Goal: Information Seeking & Learning: Find specific fact

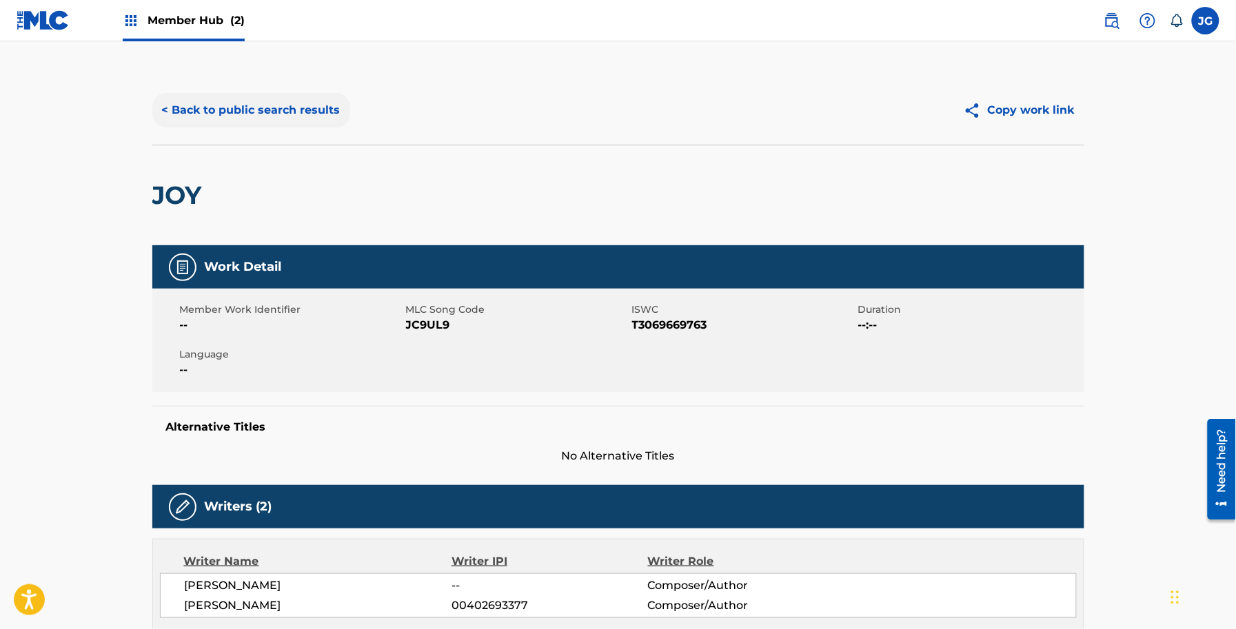
click at [269, 116] on button "< Back to public search results" at bounding box center [251, 110] width 198 height 34
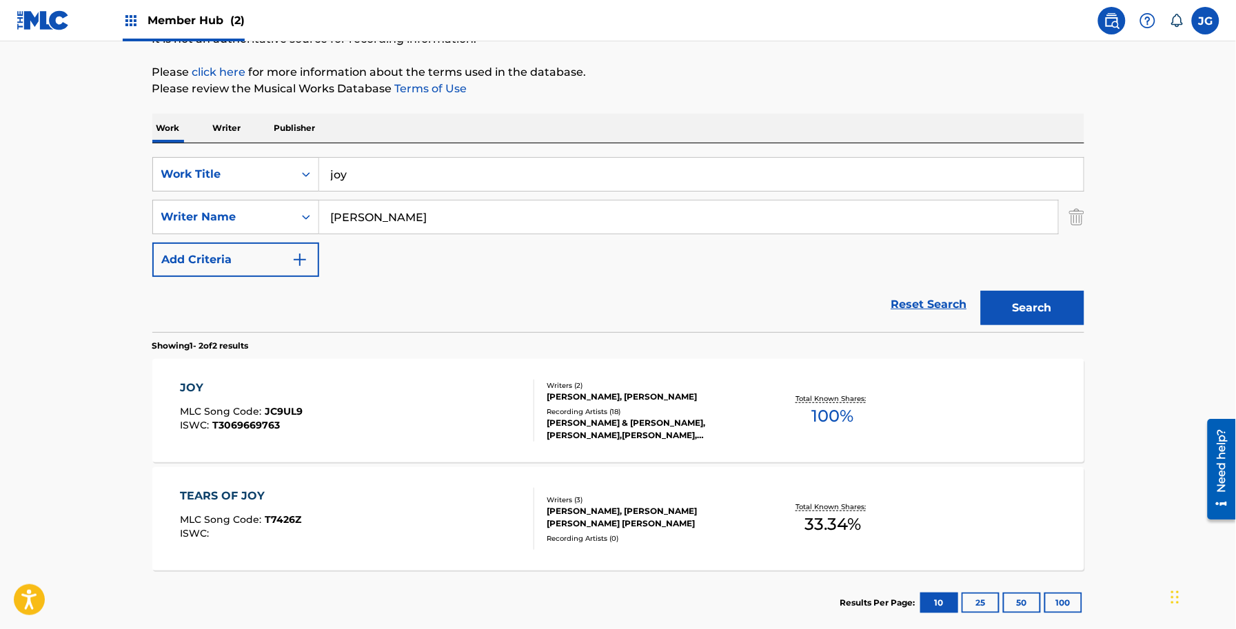
click at [0, 170] on main "The MLC Public Work Search The accuracy and completeness of The MLC's data is d…" at bounding box center [618, 267] width 1236 height 750
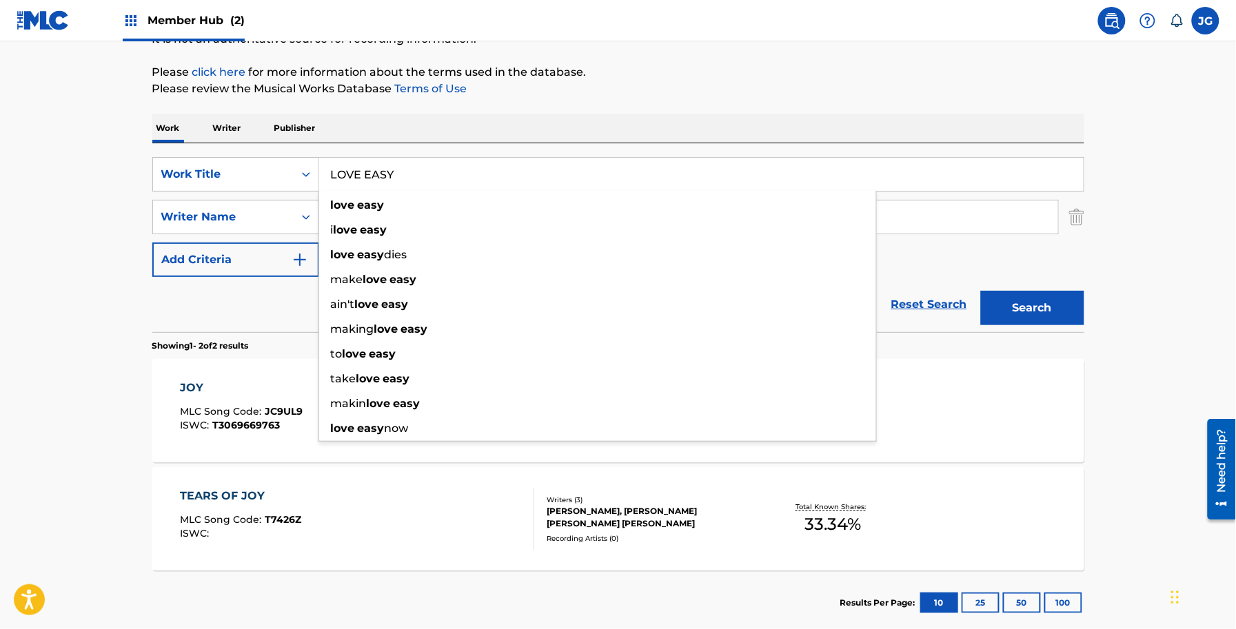
type input "LOVE EASY"
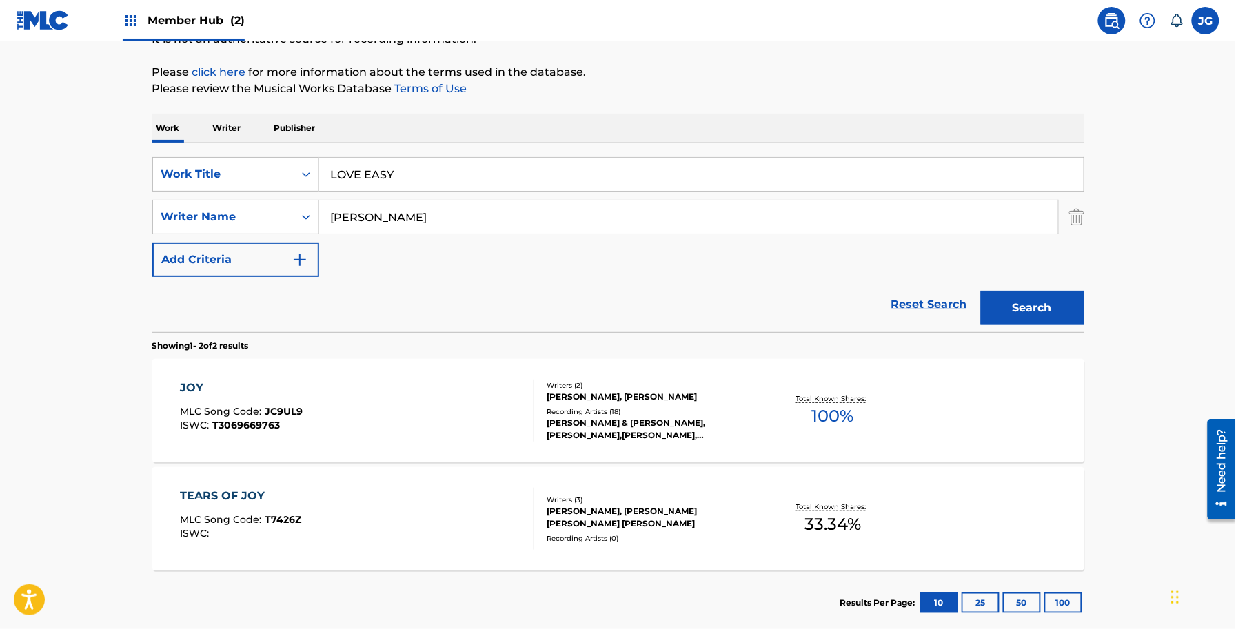
click at [359, 124] on div "Work Writer Publisher" at bounding box center [618, 128] width 932 height 29
drag, startPoint x: 407, startPoint y: 207, endPoint x: 272, endPoint y: 223, distance: 135.9
click at [274, 223] on div "SearchWithCriteria51316374-0879-49c4-b732-4f85d3ebbdaa Writer Name [PERSON_NAME]" at bounding box center [618, 217] width 932 height 34
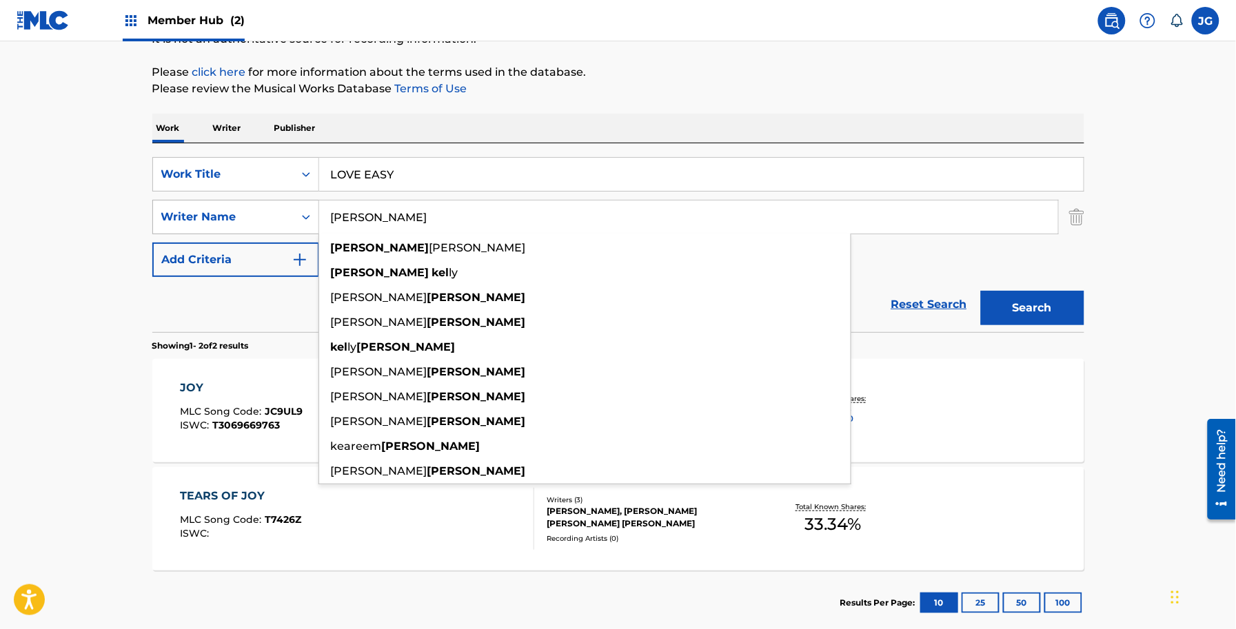
type input "[PERSON_NAME]"
click at [981, 291] on button "Search" at bounding box center [1032, 308] width 103 height 34
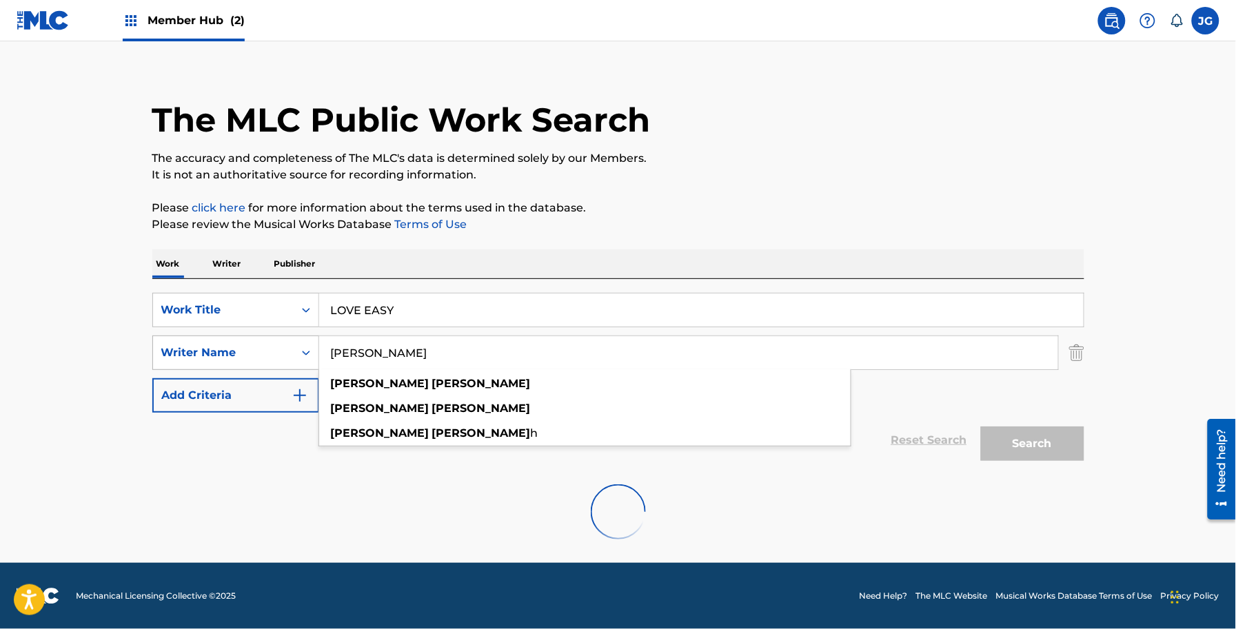
scroll to position [12, 0]
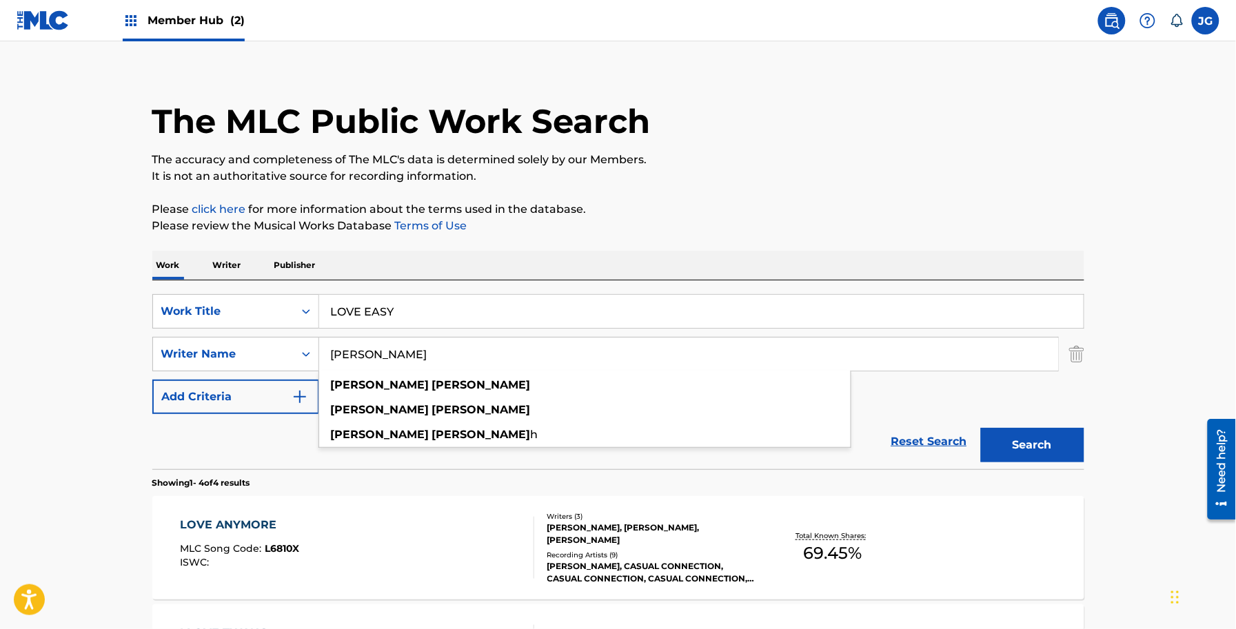
click at [815, 198] on div "The MLC Public Work Search The accuracy and completeness of The MLC's data is d…" at bounding box center [618, 526] width 965 height 926
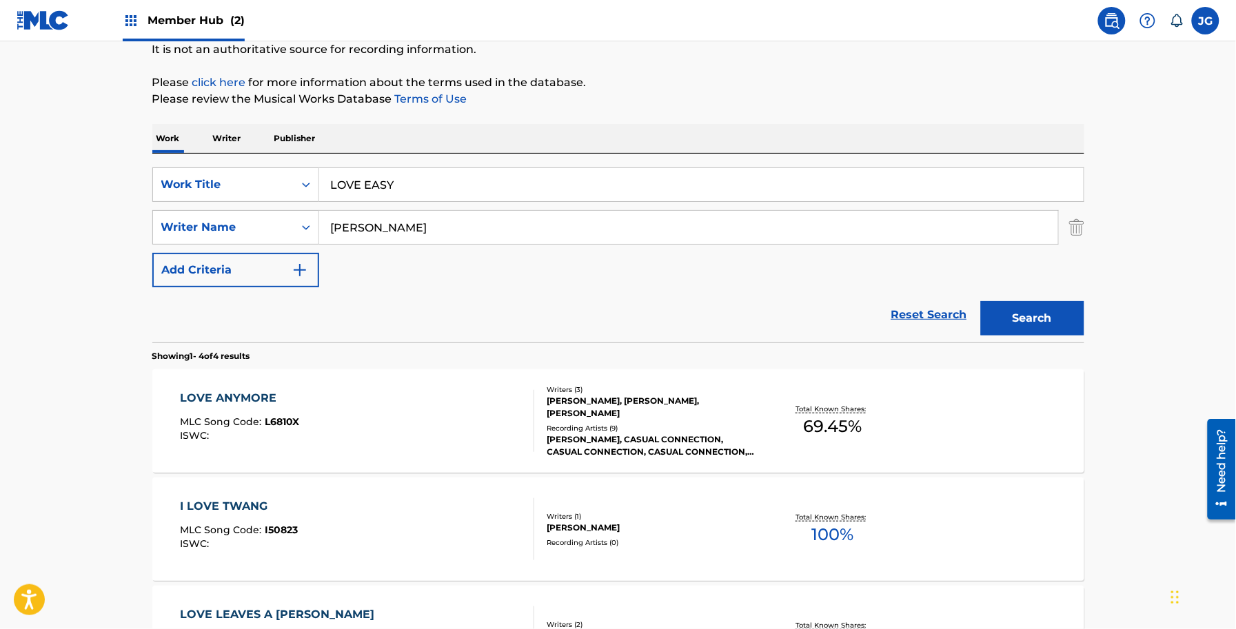
scroll to position [271, 0]
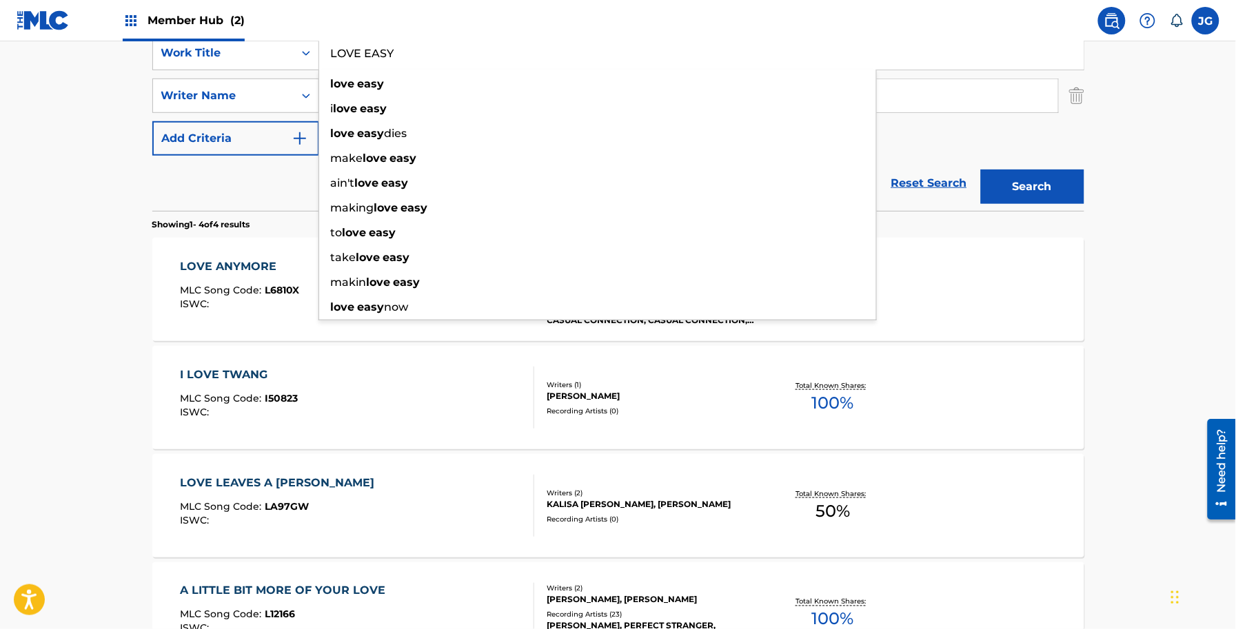
drag, startPoint x: 443, startPoint y: 64, endPoint x: 360, endPoint y: 69, distance: 82.8
click at [360, 69] on div "LOVE EASY love easy i love easy love easy dies make love easy ain't love easy m…" at bounding box center [701, 53] width 764 height 33
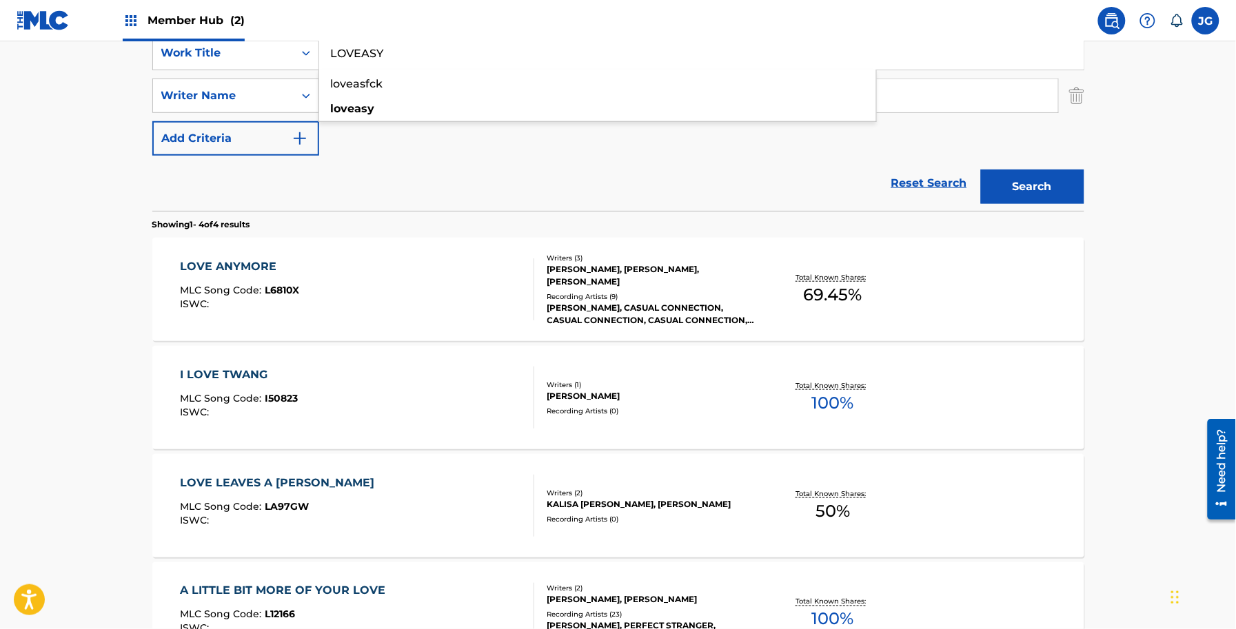
click at [981, 170] on button "Search" at bounding box center [1032, 187] width 103 height 34
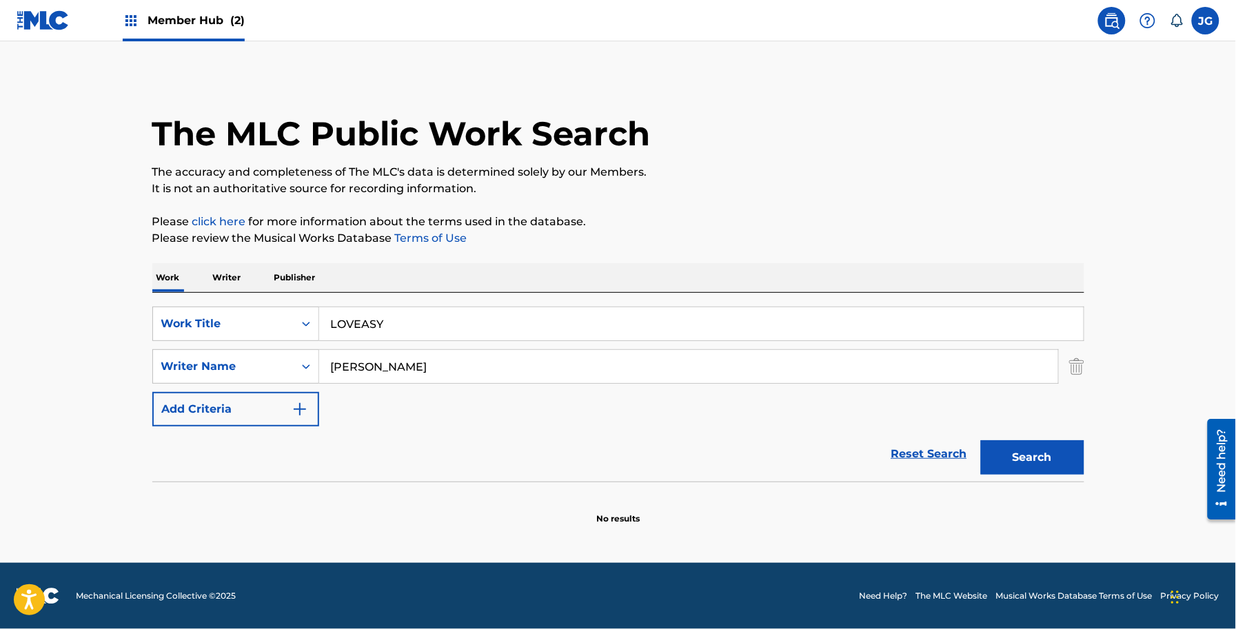
click at [424, 322] on input "LOVEASY" at bounding box center [701, 323] width 764 height 33
click at [376, 325] on input "LOVEASY" at bounding box center [701, 323] width 764 height 33
type input "LOVEAZY"
click at [981, 440] on button "Search" at bounding box center [1032, 457] width 103 height 34
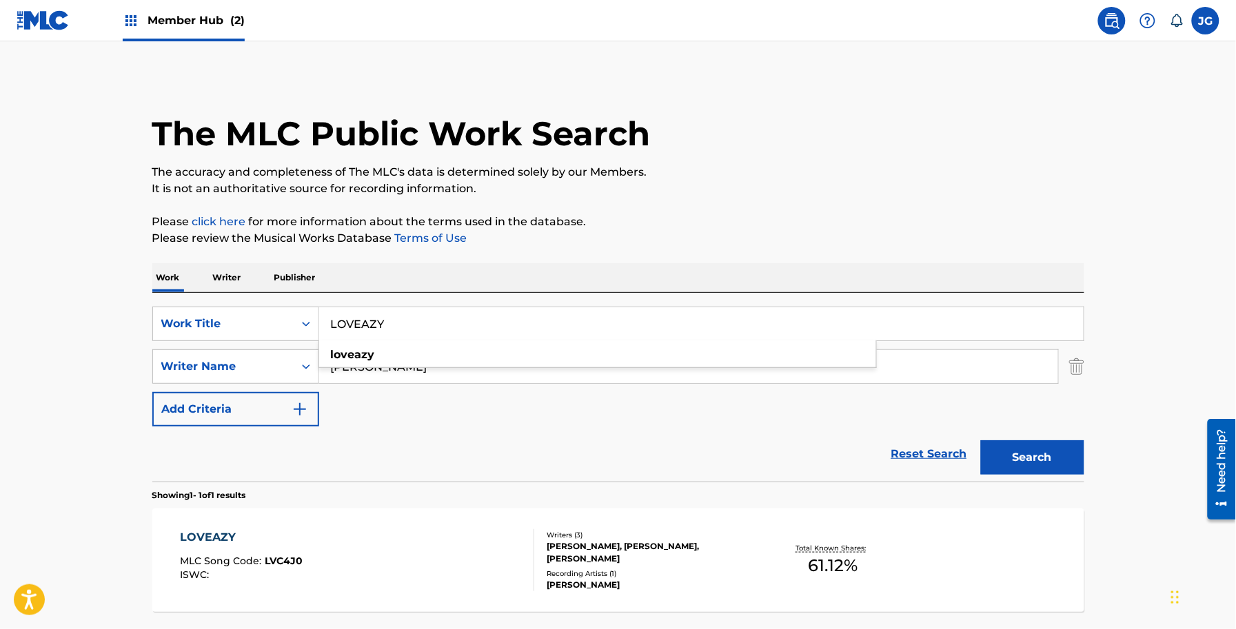
drag, startPoint x: 657, startPoint y: 197, endPoint x: 658, endPoint y: 260, distance: 63.4
click at [658, 204] on div "The MLC Public Work Search The accuracy and completeness of The MLC's data is d…" at bounding box center [618, 376] width 965 height 601
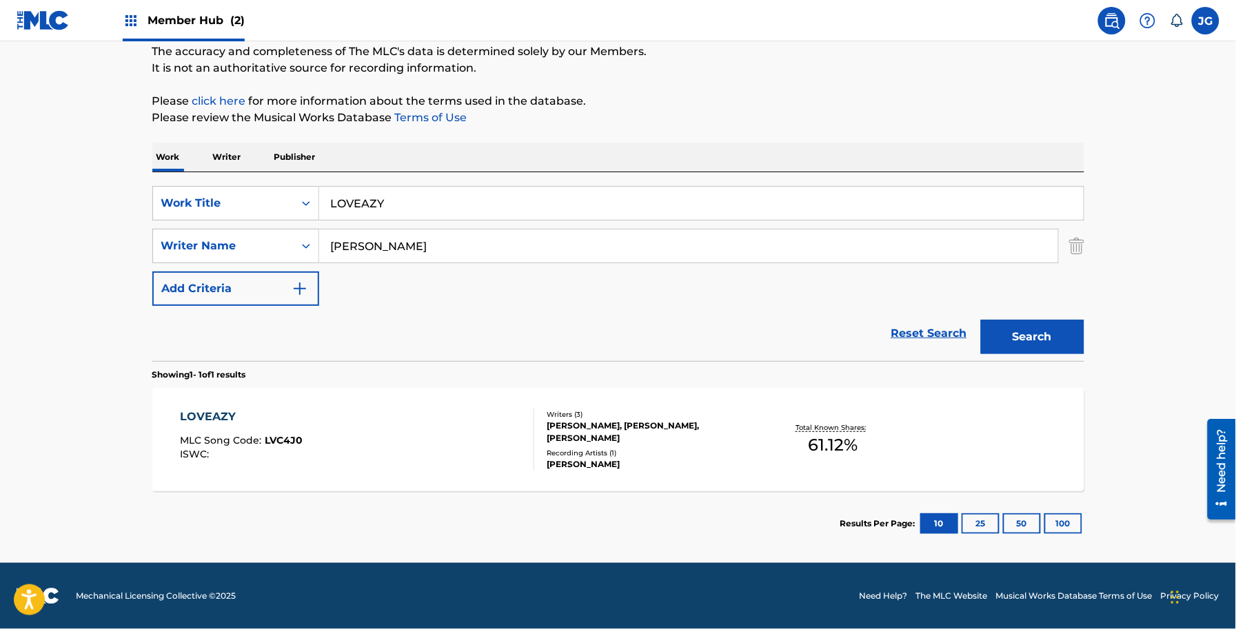
click at [656, 415] on div "Writers ( 3 )" at bounding box center [651, 414] width 208 height 10
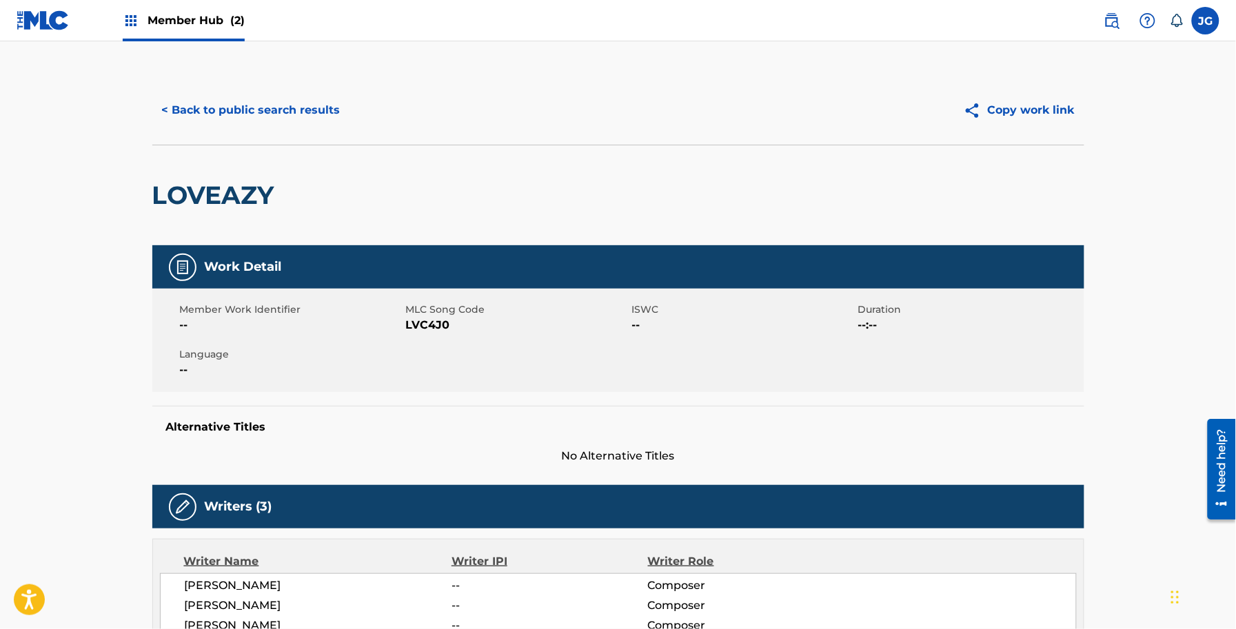
scroll to position [11, 0]
